Goal: Transaction & Acquisition: Obtain resource

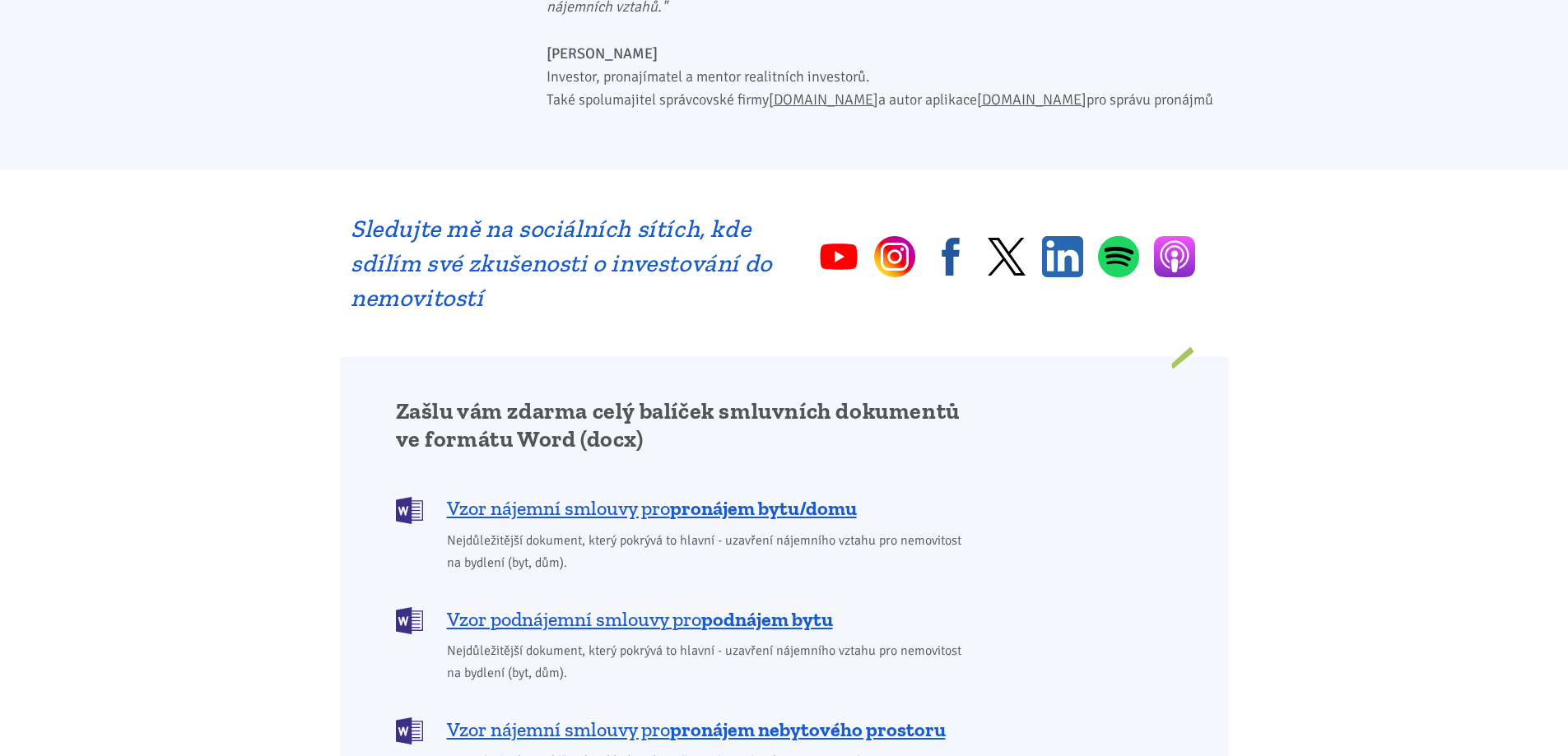
scroll to position [987, 0]
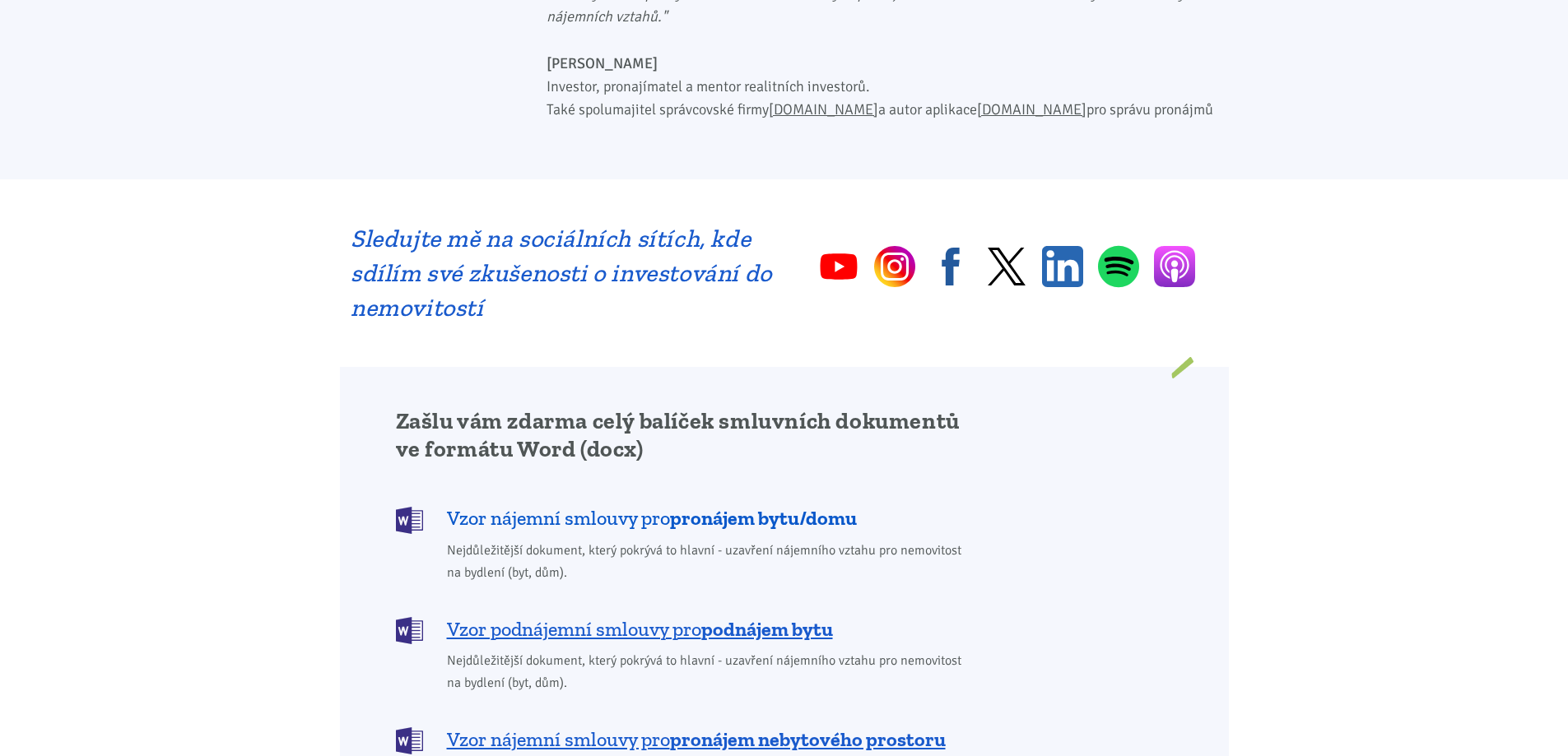
click at [765, 506] on b "pronájem bytu/domu" at bounding box center [763, 518] width 187 height 24
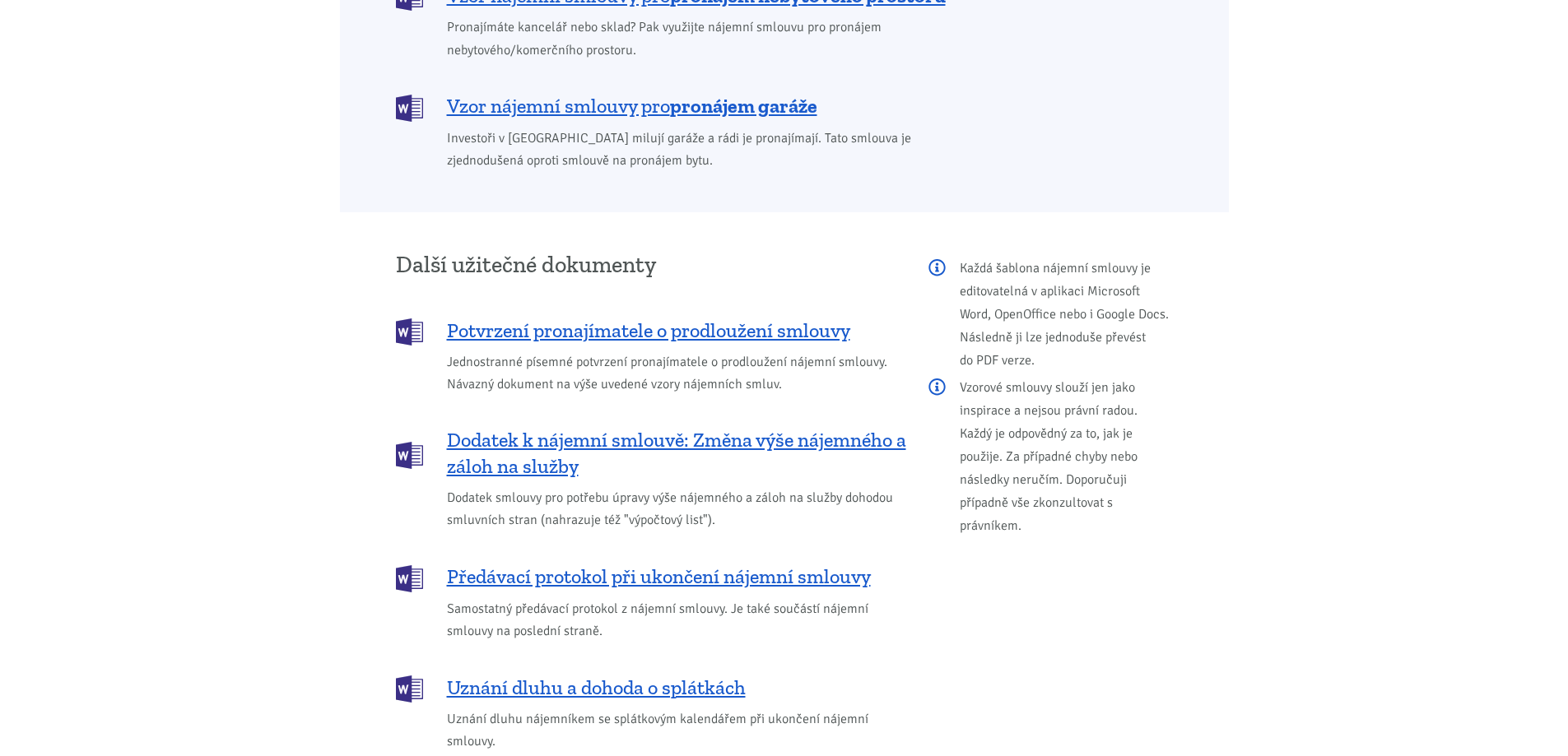
scroll to position [1432, 0]
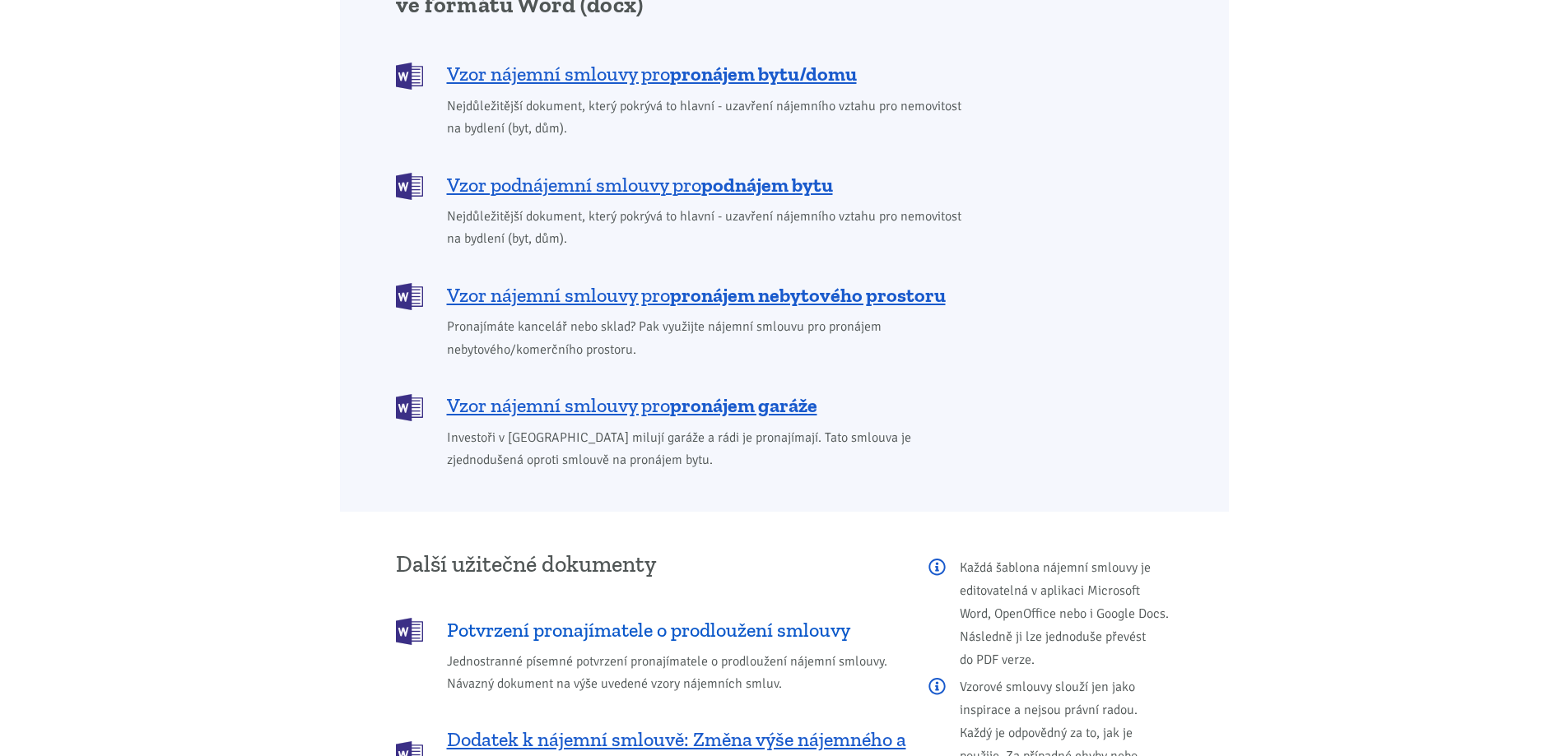
click at [713, 617] on span "Potvrzení pronajímatele o prodloužení smlouvy" at bounding box center [647, 631] width 403 height 27
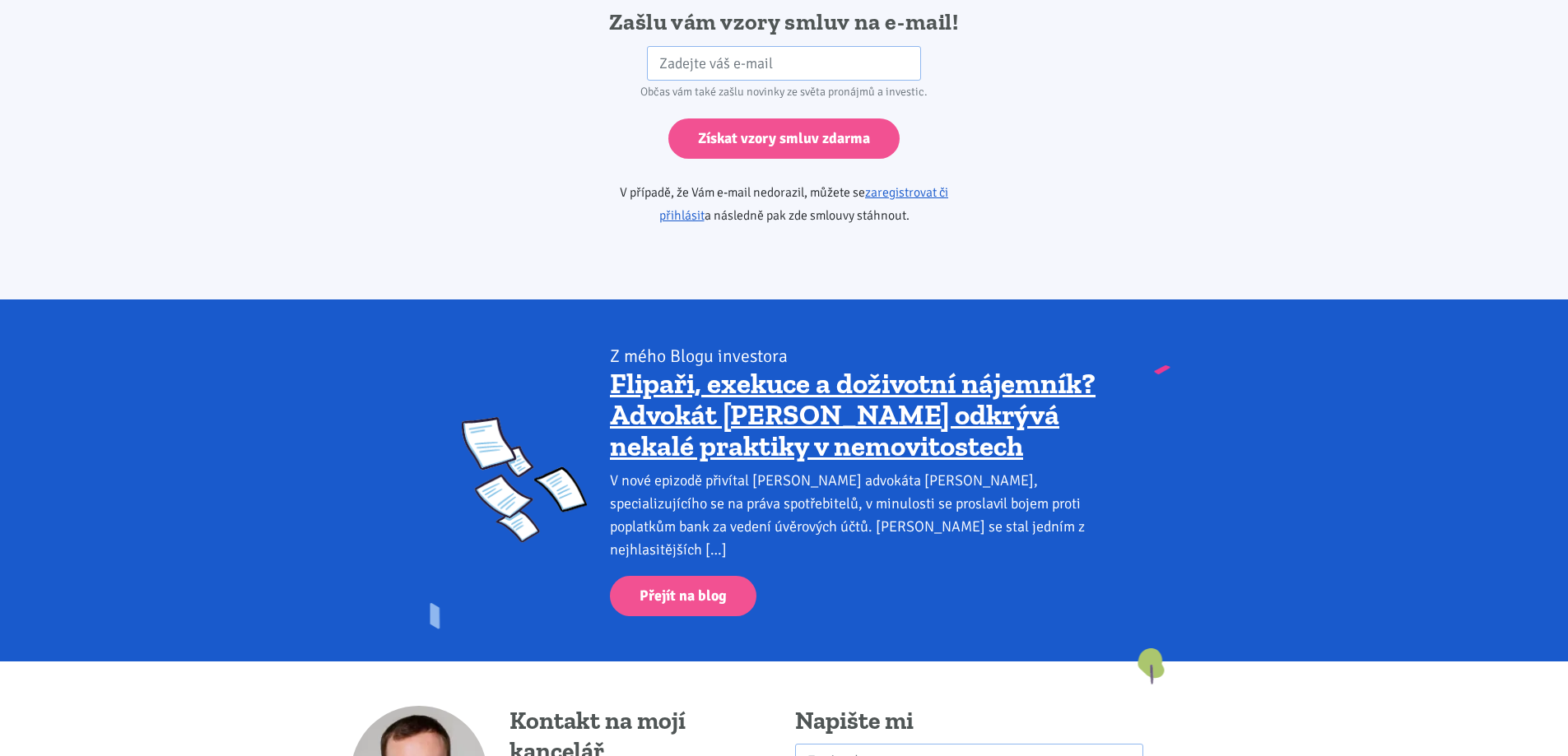
scroll to position [2555, 0]
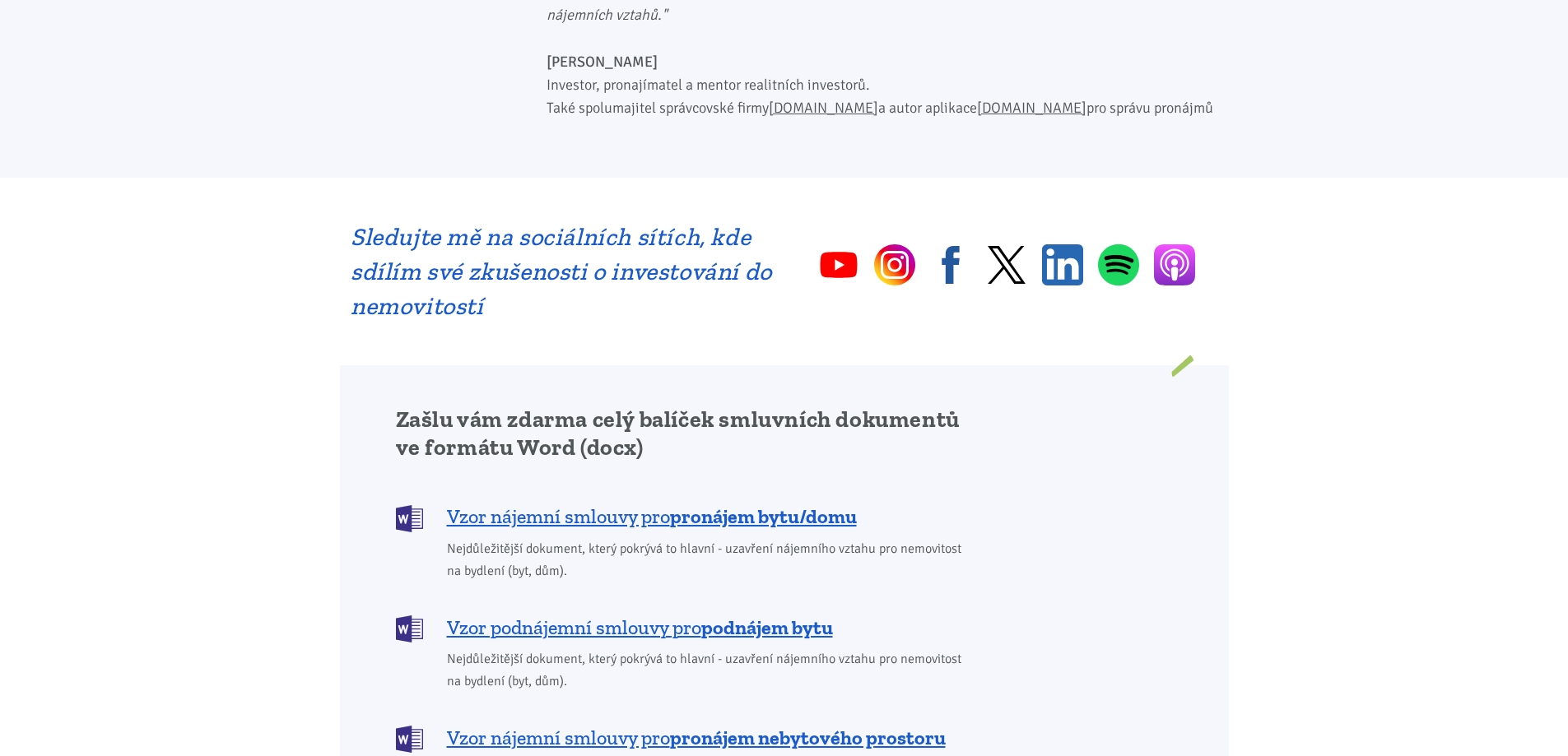
scroll to position [987, 0]
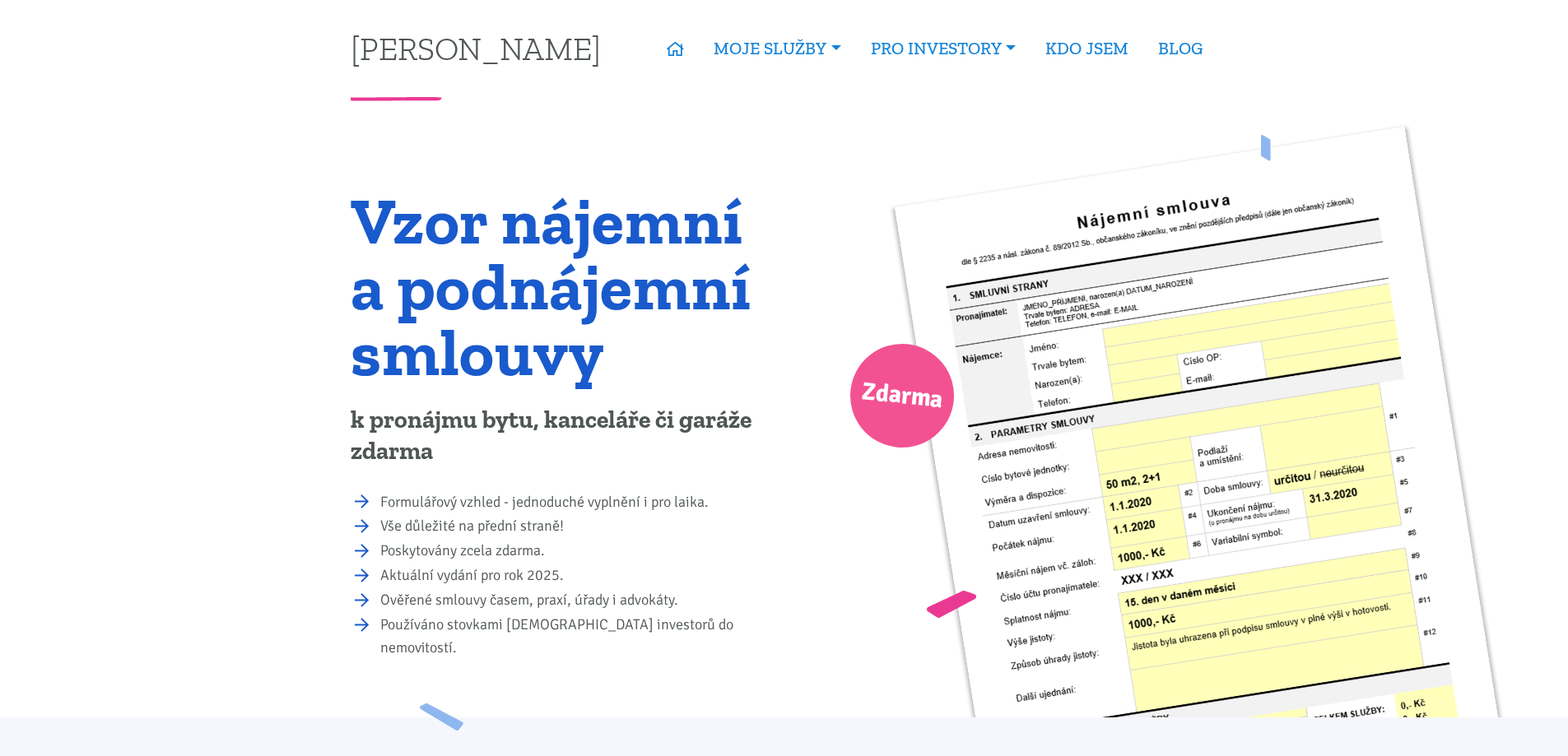
click at [899, 376] on span "Zdarma" at bounding box center [902, 396] width 85 height 52
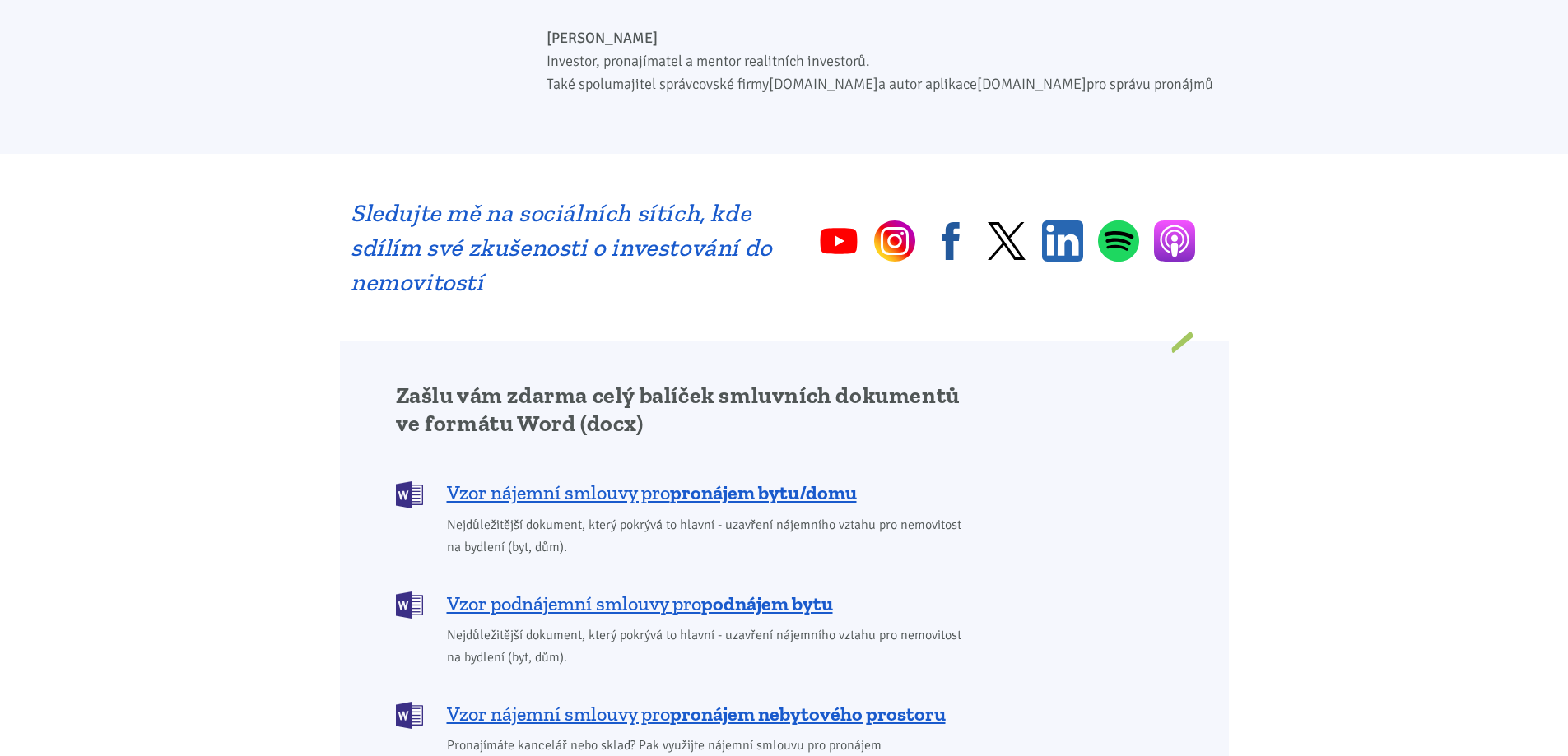
scroll to position [1070, 0]
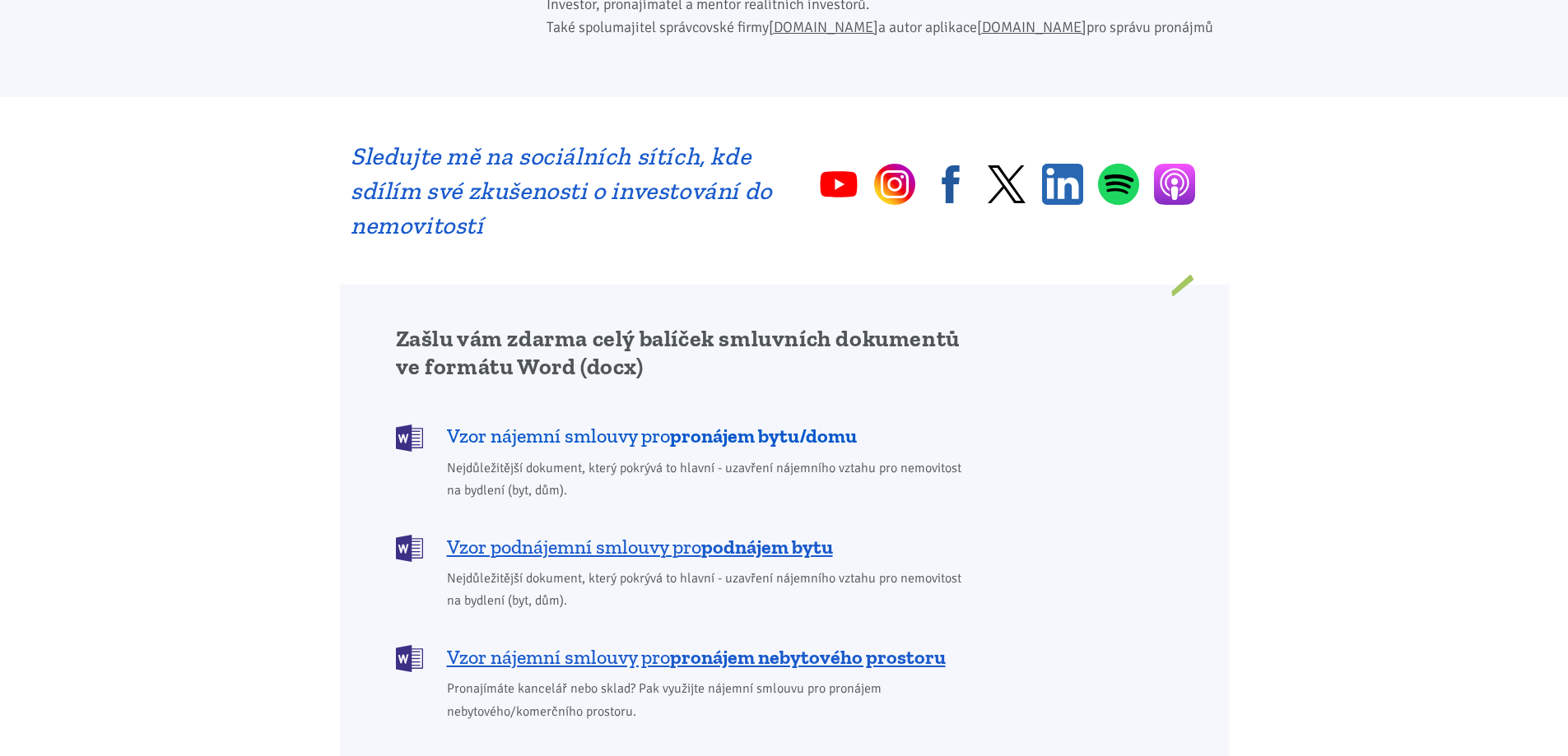
click at [795, 424] on b "pronájem bytu/domu" at bounding box center [763, 436] width 187 height 24
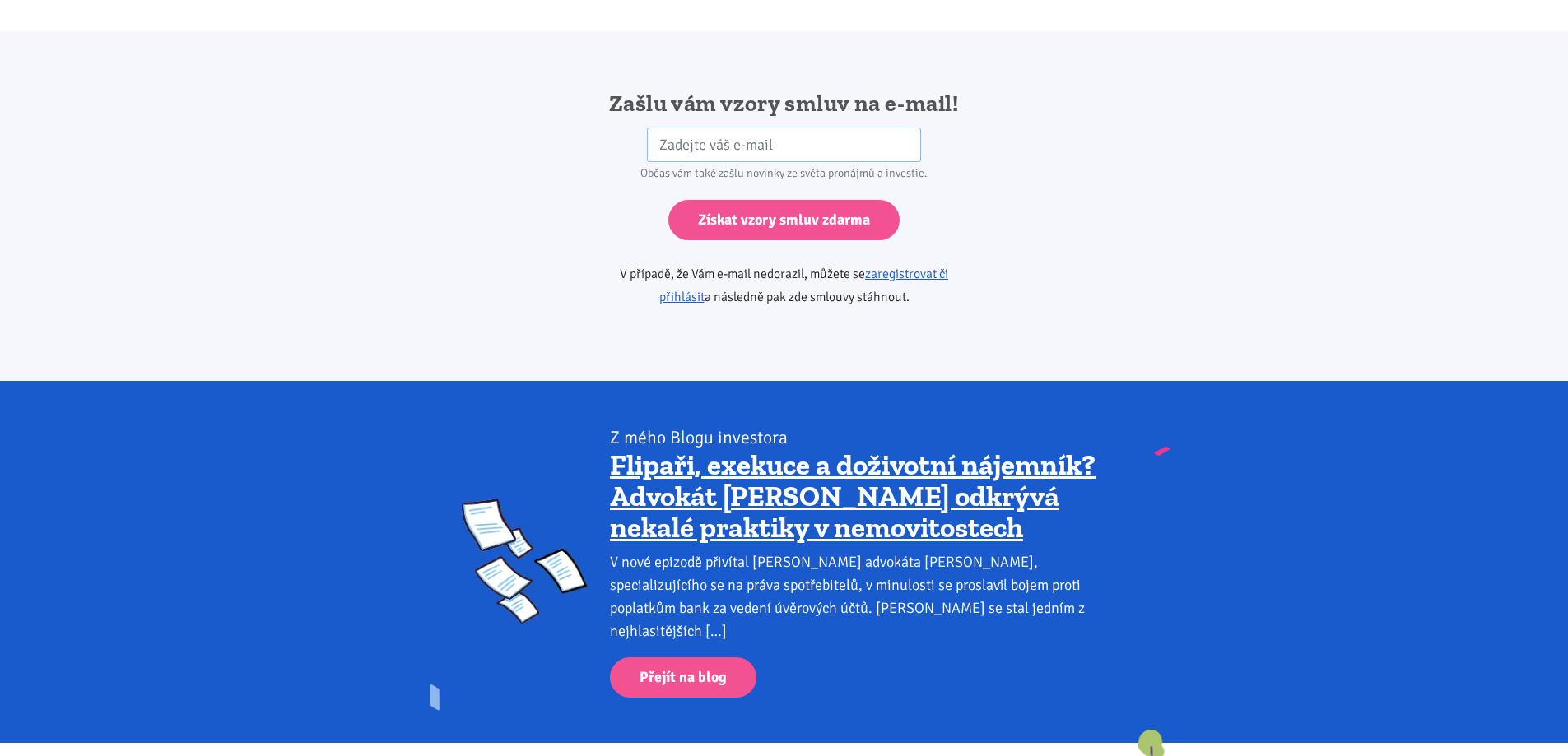
scroll to position [2749, 0]
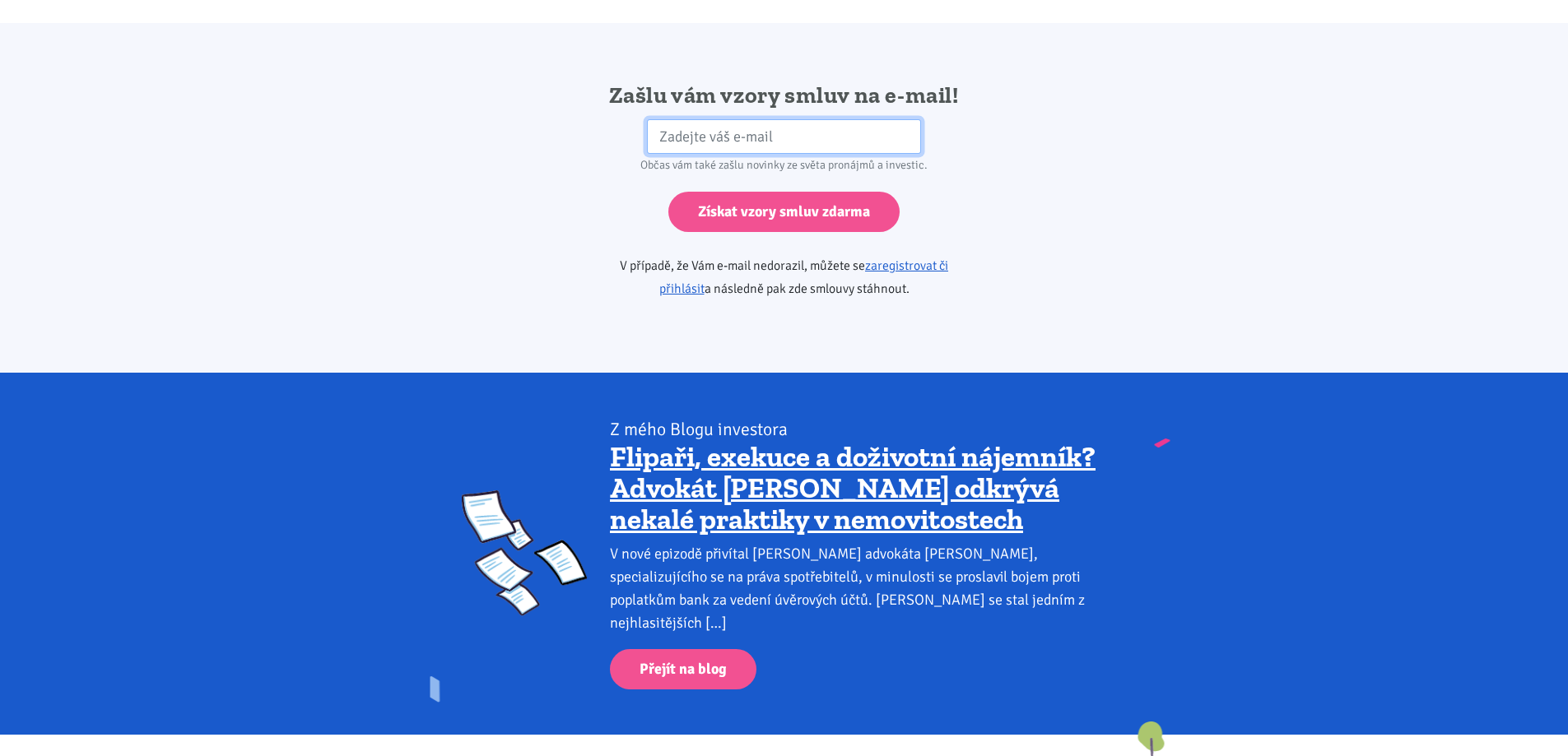
click at [807, 121] on input "email" at bounding box center [784, 137] width 274 height 36
click at [475, 135] on div "Zašlu vám vzory smluv na e-mail! HP Občas vám také zašlu novinky ze světa proná…" at bounding box center [784, 198] width 889 height 235
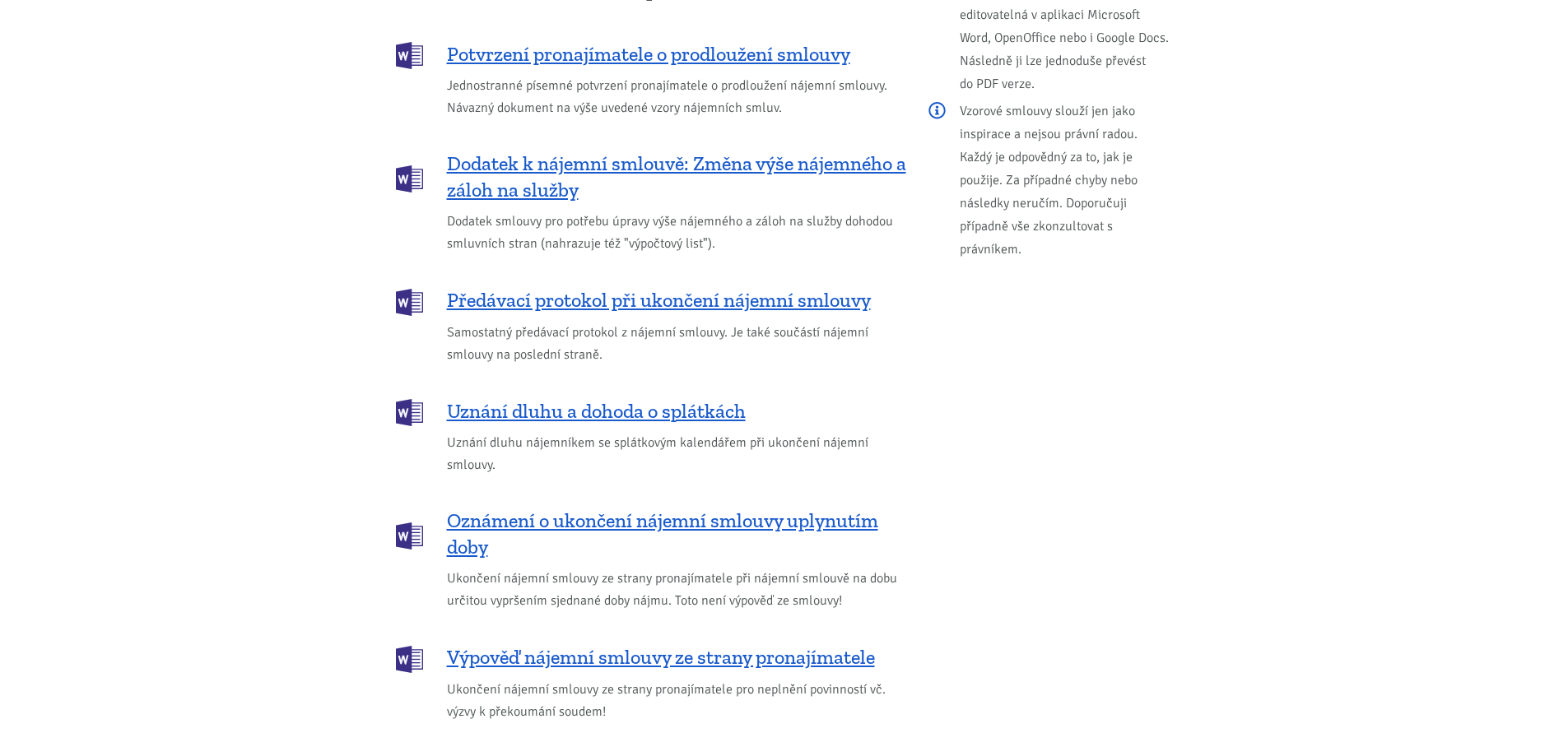
scroll to position [1679, 0]
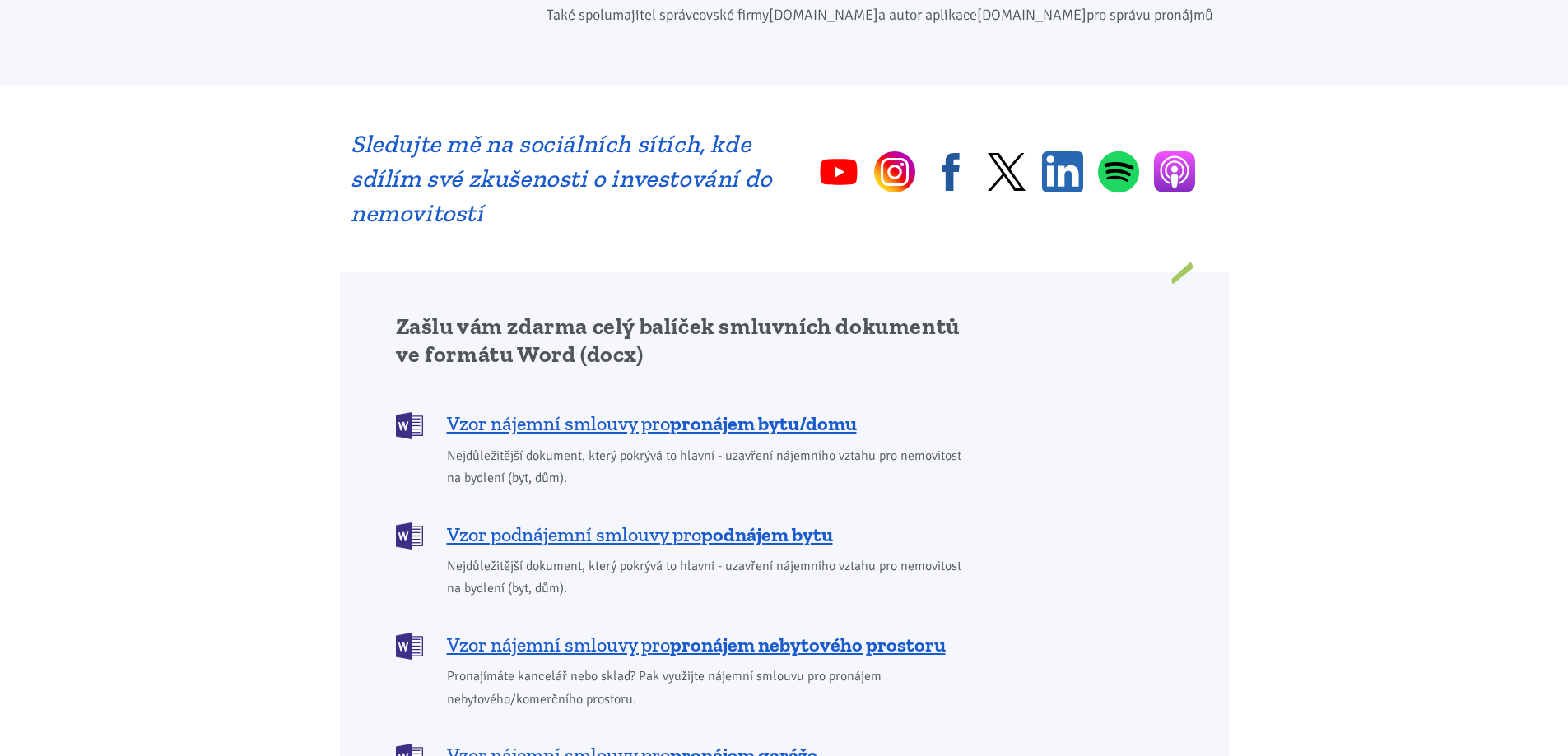
scroll to position [1070, 0]
